Goal: Book appointment/travel/reservation

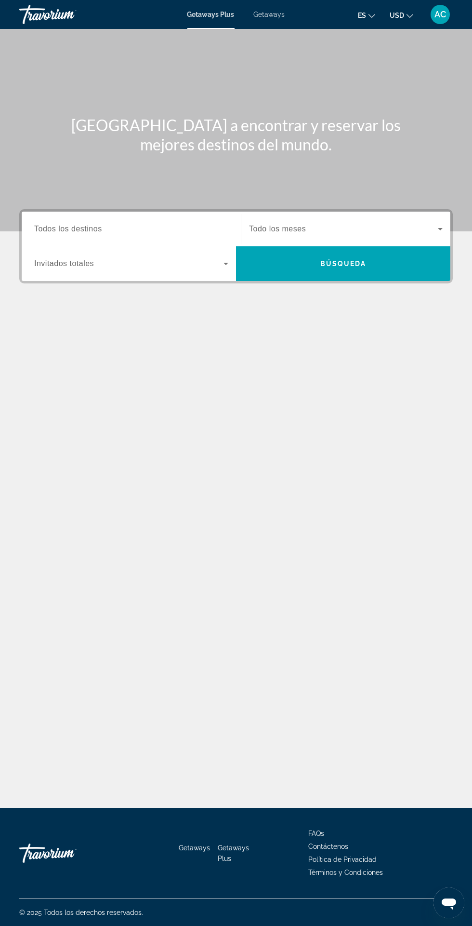
click at [195, 232] on input "Destination Todos los destinos" at bounding box center [131, 230] width 194 height 12
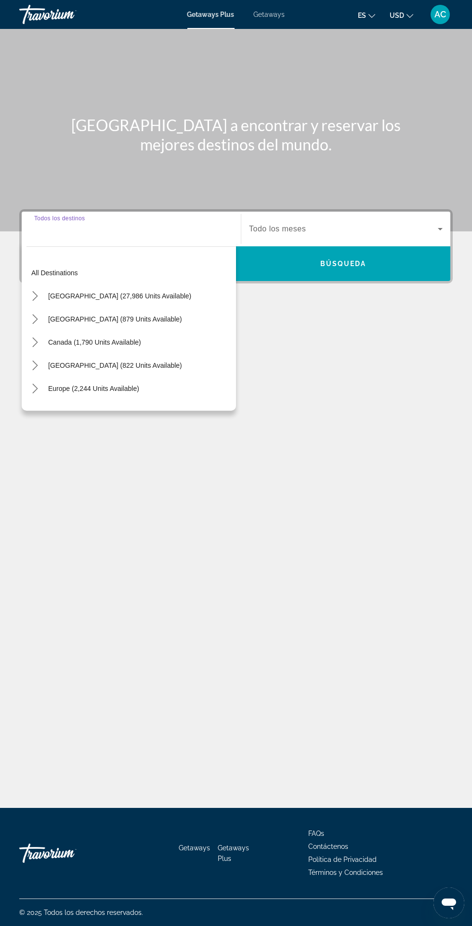
scroll to position [80, 0]
click at [28, 923] on div "© 2025 Todos los derechos reservados." at bounding box center [236, 912] width 434 height 27
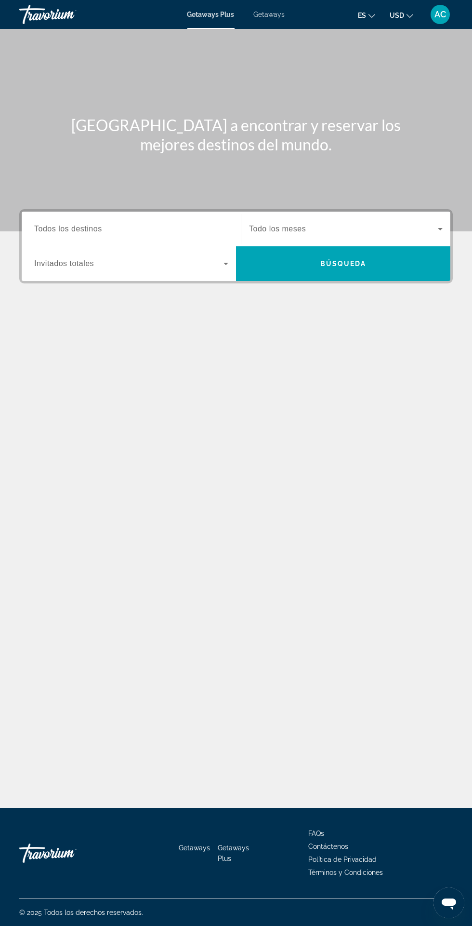
click at [173, 215] on div "Search widget" at bounding box center [131, 228] width 194 height 27
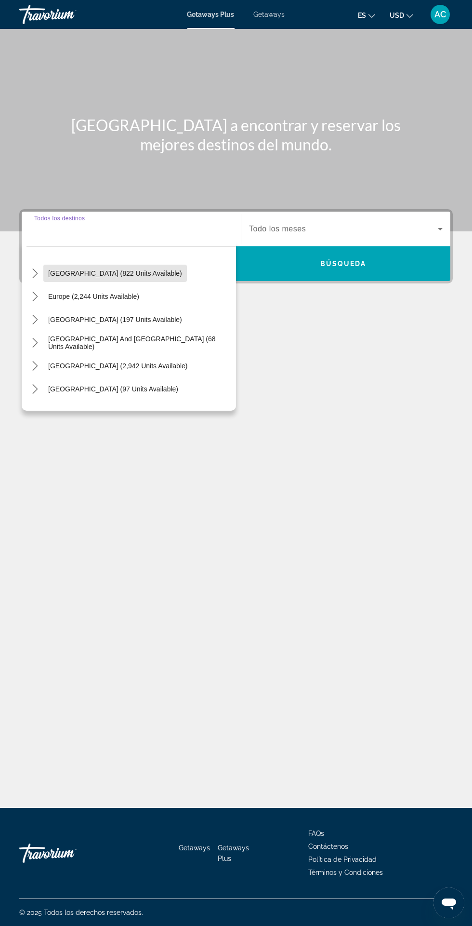
scroll to position [101, 0]
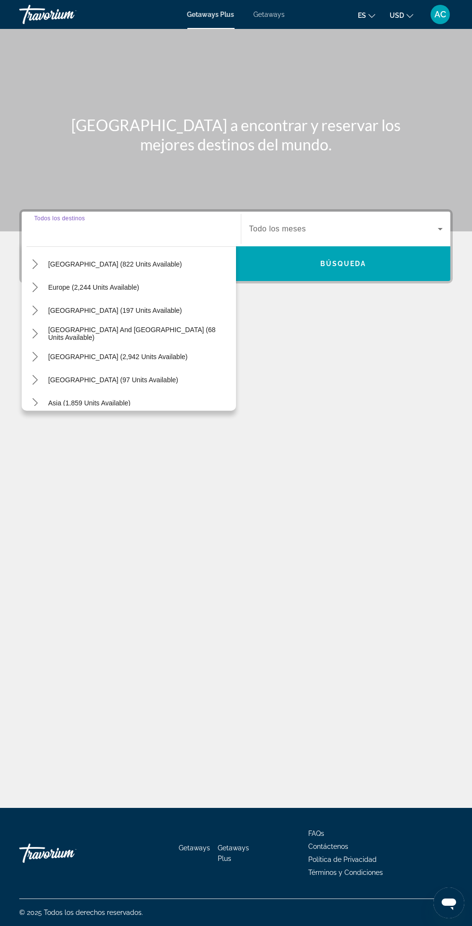
click at [37, 352] on icon "Toggle South America (2,942 units available) submenu" at bounding box center [34, 357] width 5 height 10
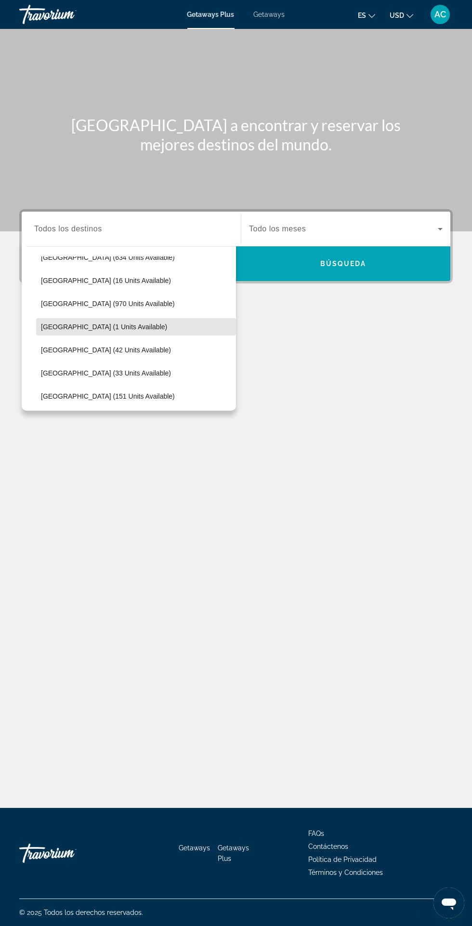
scroll to position [237, 0]
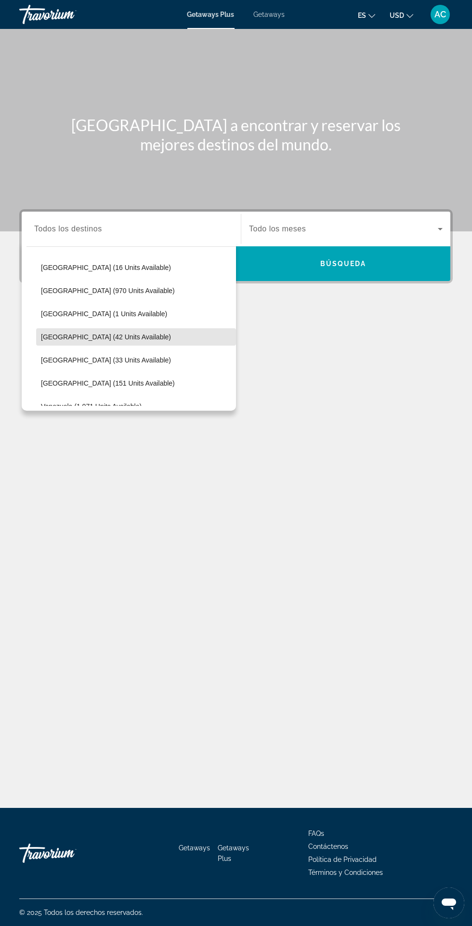
click at [115, 333] on span "[GEOGRAPHIC_DATA] (42 units available)" at bounding box center [106, 337] width 130 height 8
type input "**********"
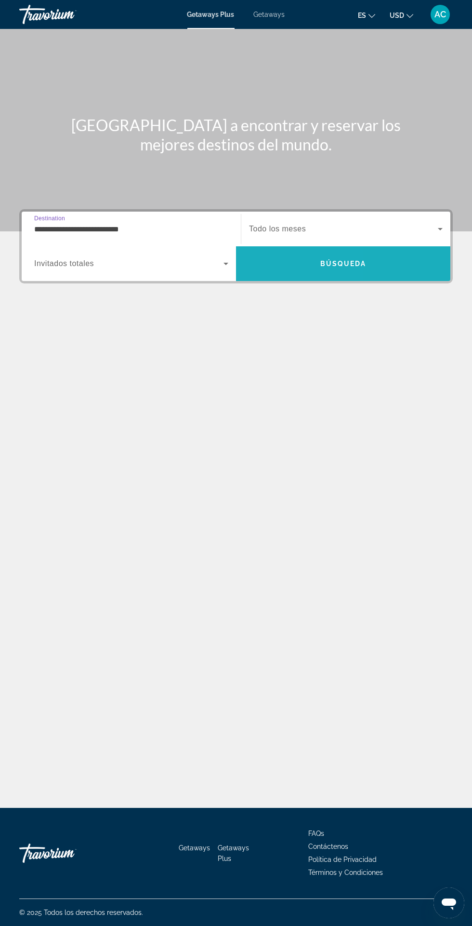
click at [284, 252] on span "Search" at bounding box center [343, 263] width 214 height 23
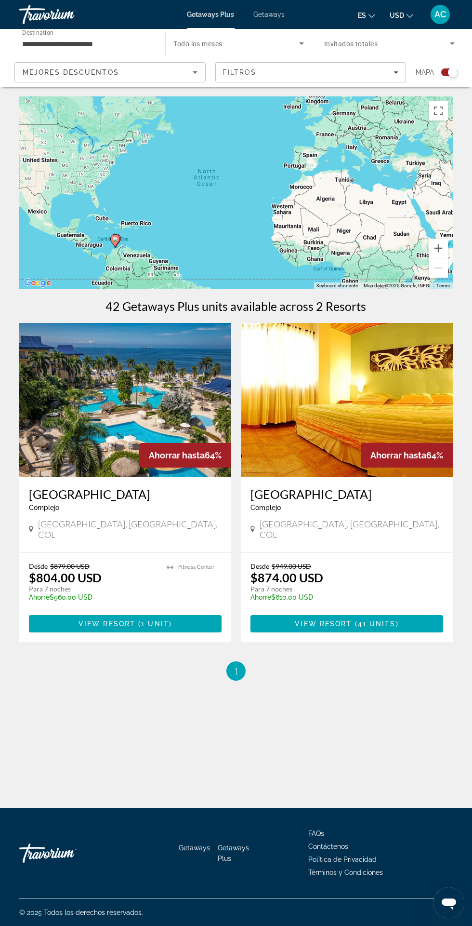
click at [178, 414] on img "Main content" at bounding box center [125, 400] width 212 height 154
click at [395, 386] on img "Main content" at bounding box center [347, 400] width 212 height 154
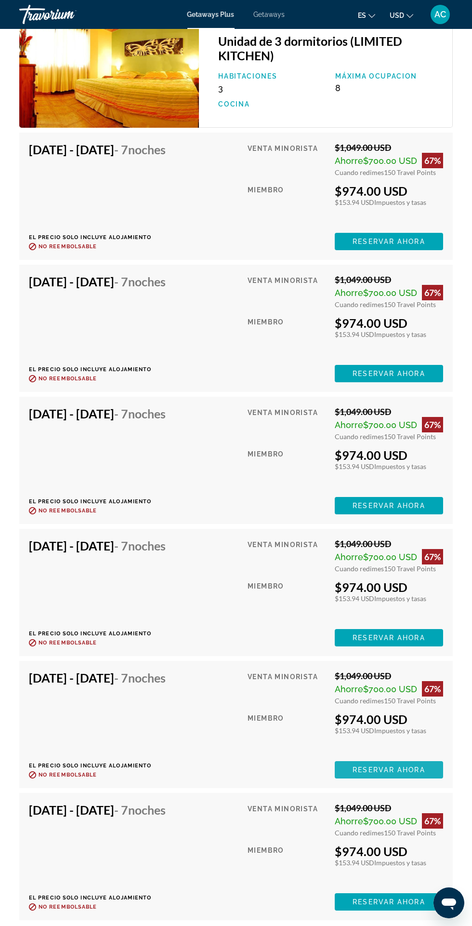
scroll to position [3129, 0]
